Goal: Information Seeking & Learning: Find contact information

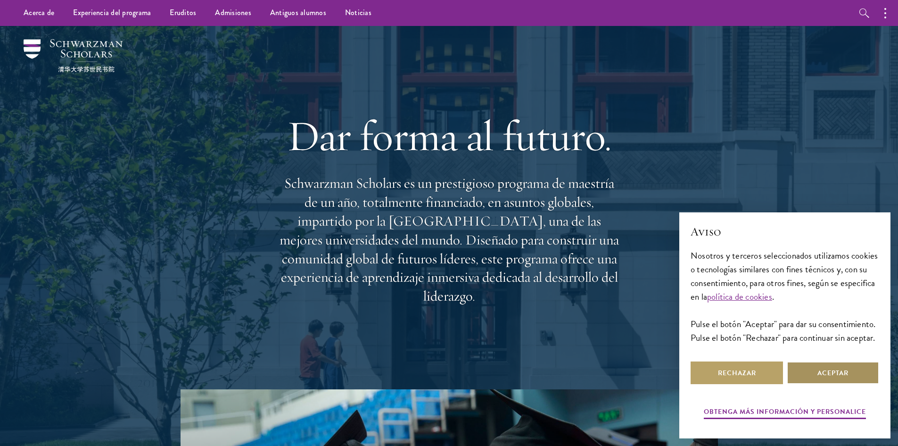
click at [842, 363] on button "Aceptar" at bounding box center [833, 372] width 92 height 23
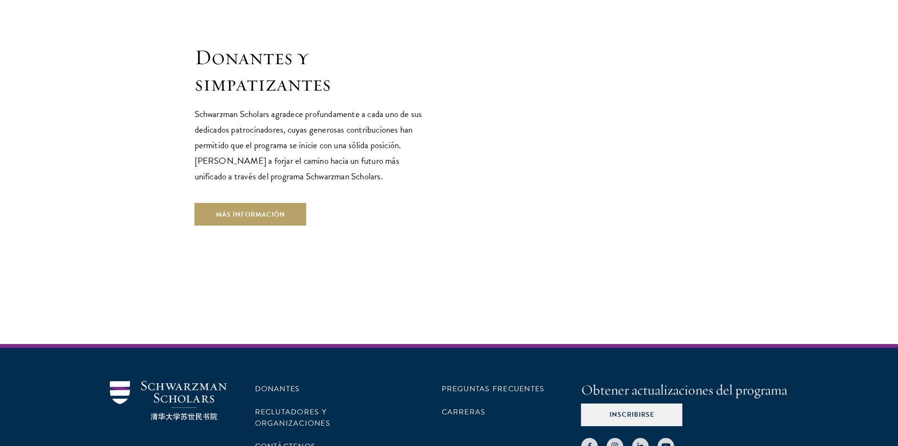
scroll to position [2886, 0]
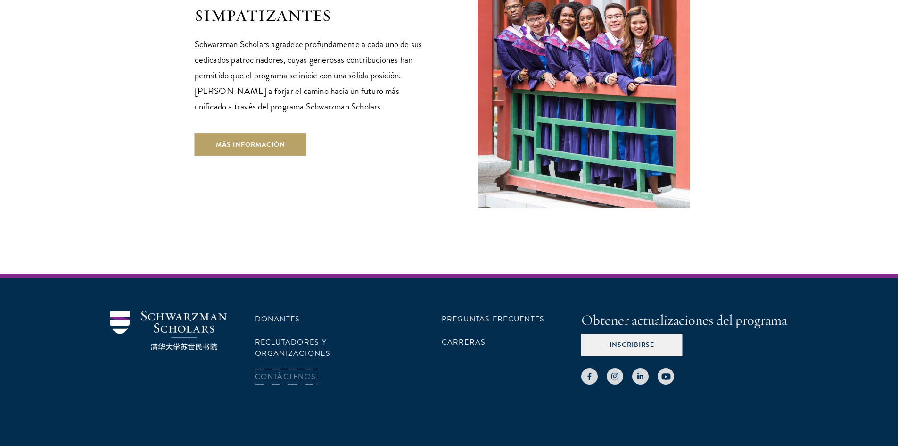
click at [302, 371] on font "Contáctenos" at bounding box center [285, 376] width 61 height 11
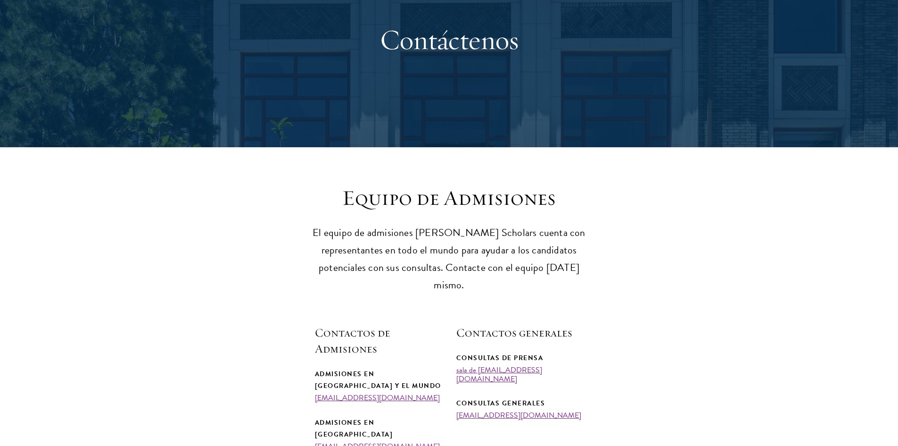
scroll to position [283, 0]
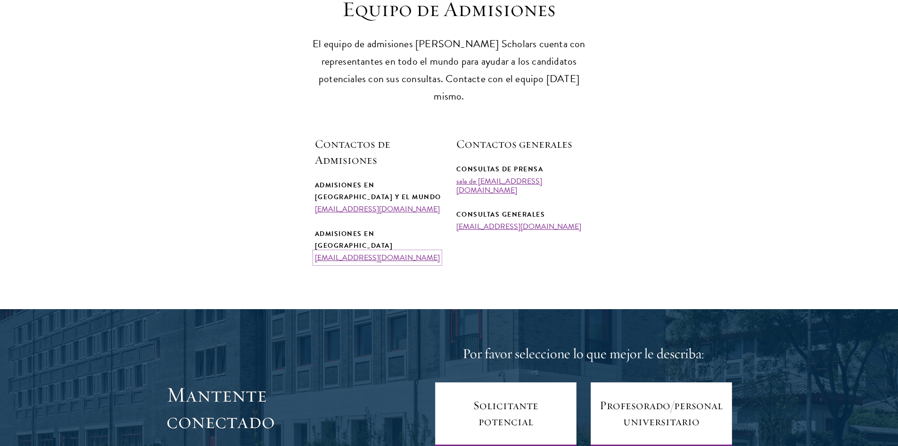
click at [364, 252] on font "[EMAIL_ADDRESS][DOMAIN_NAME]" at bounding box center [377, 257] width 125 height 11
click at [820, 135] on section "Equipo de Admisiones El equipo de admisiones [PERSON_NAME] Scholars cuenta con …" at bounding box center [449, 128] width 898 height 265
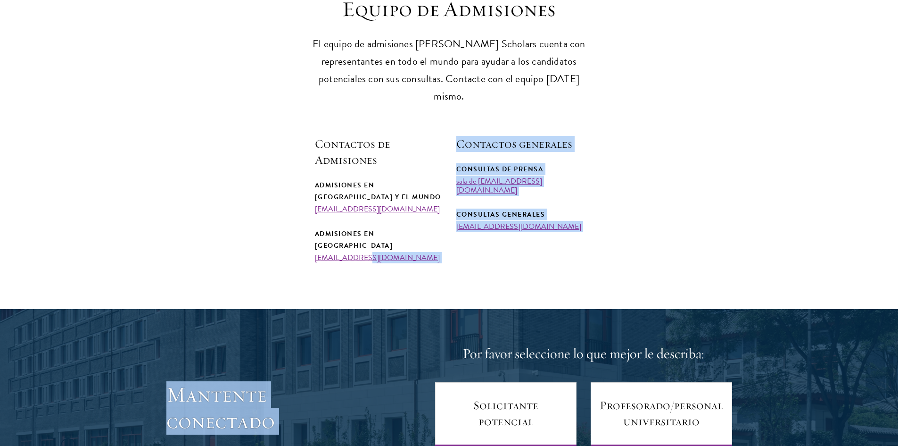
drag, startPoint x: 417, startPoint y: 233, endPoint x: 359, endPoint y: 229, distance: 58.6
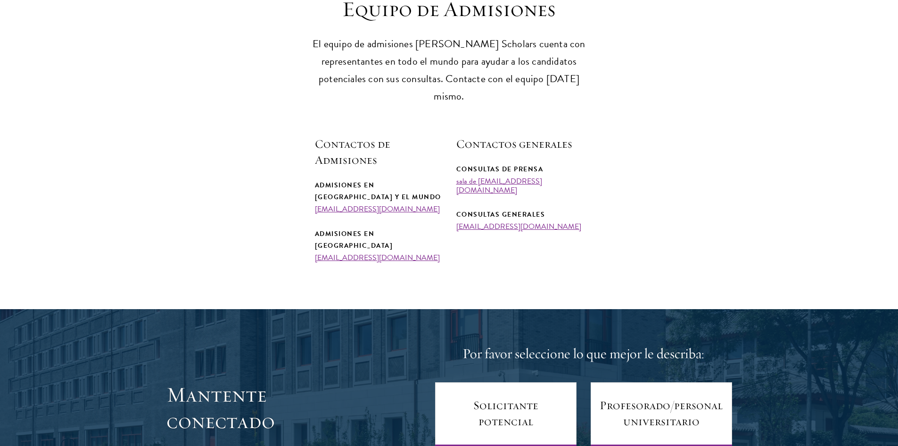
drag, startPoint x: 310, startPoint y: 228, endPoint x: 407, endPoint y: 230, distance: 96.7
click at [407, 230] on section "Equipo de Admisiones El equipo de admisiones [PERSON_NAME] Scholars cuenta con …" at bounding box center [449, 128] width 898 height 265
copy font "[EMAIL_ADDRESS][DOMAIN_NAME]"
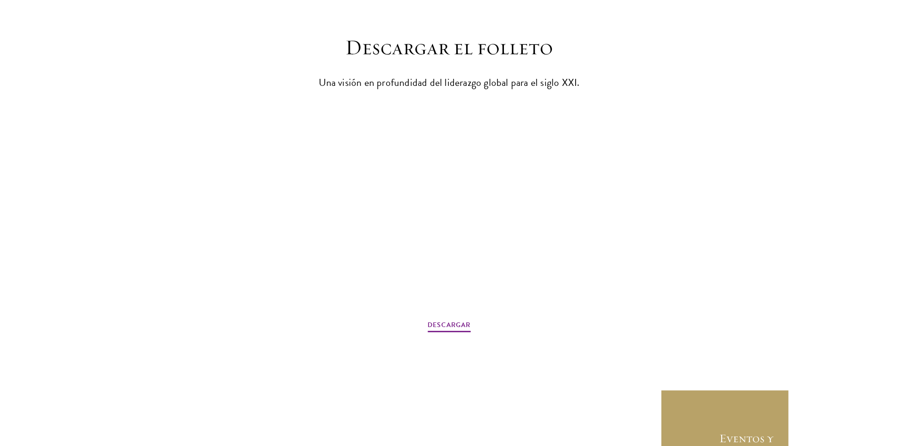
scroll to position [1499, 0]
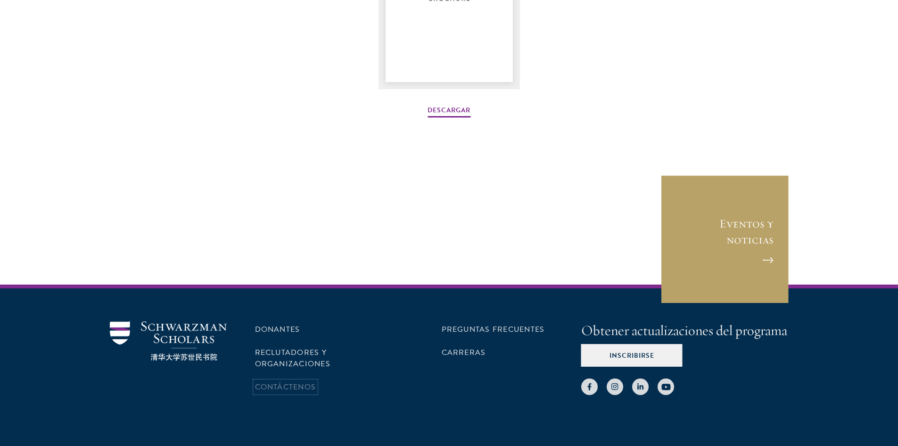
click at [271, 381] on font "Contáctenos" at bounding box center [285, 386] width 61 height 11
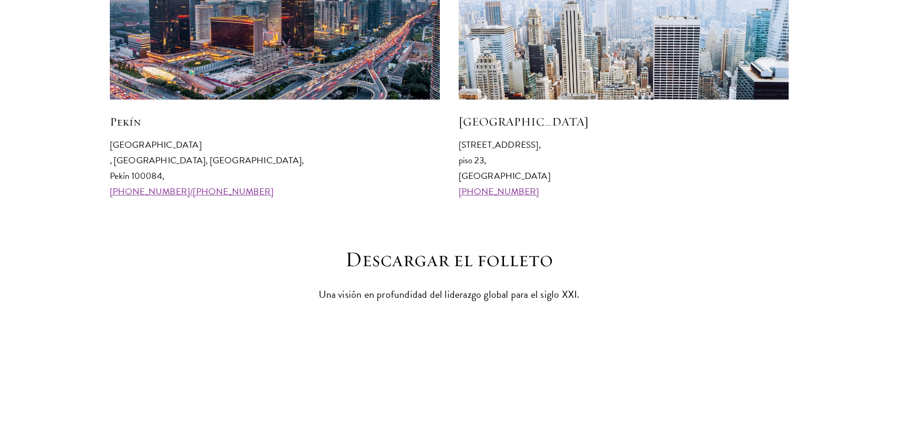
scroll to position [1499, 0]
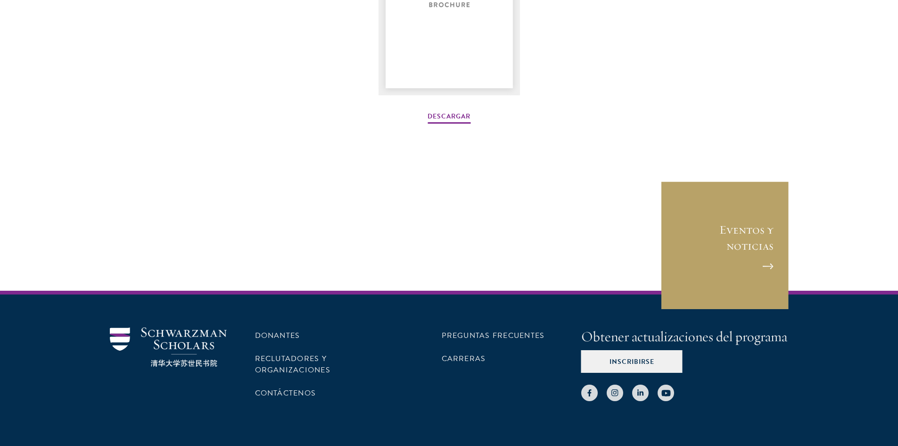
click at [288, 348] on ul "Donantes Reclutadores y organizaciones Contáctenos" at bounding box center [325, 364] width 140 height 74
click at [286, 387] on font "Contáctenos" at bounding box center [285, 392] width 61 height 11
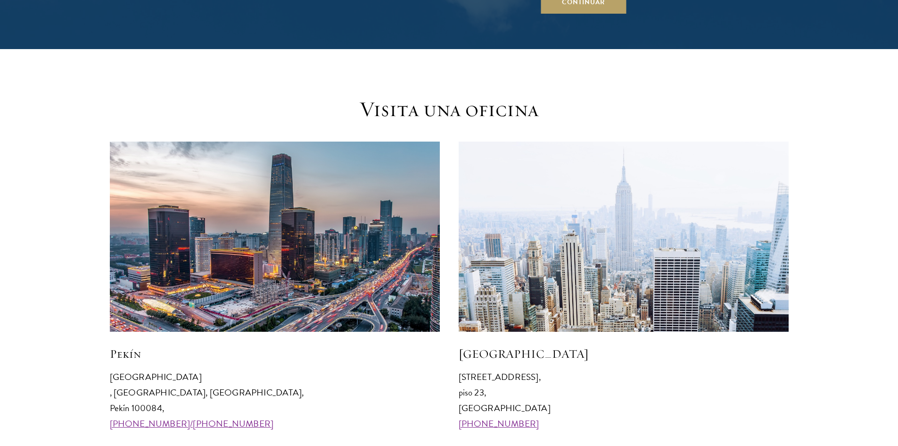
scroll to position [896, 0]
